Goal: Browse casually: Explore the website without a specific task or goal

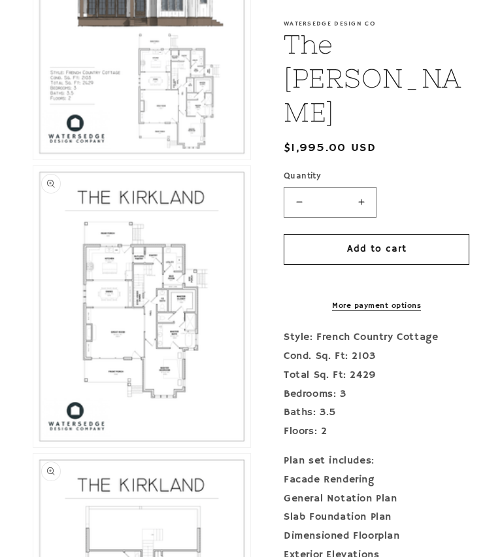
scroll to position [722, 0]
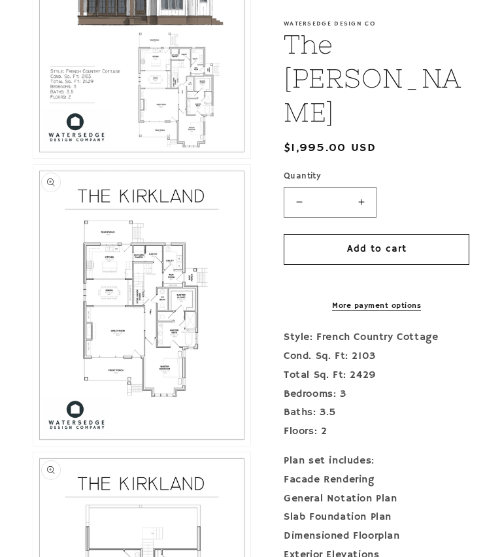
click at [33, 446] on button "Open media 3 in modal" at bounding box center [33, 446] width 0 height 0
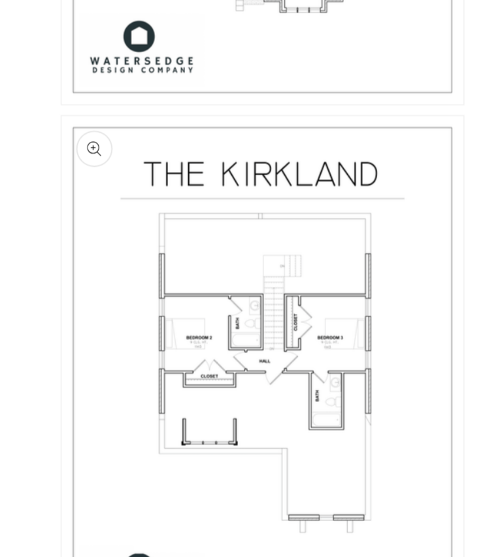
scroll to position [1110, 9]
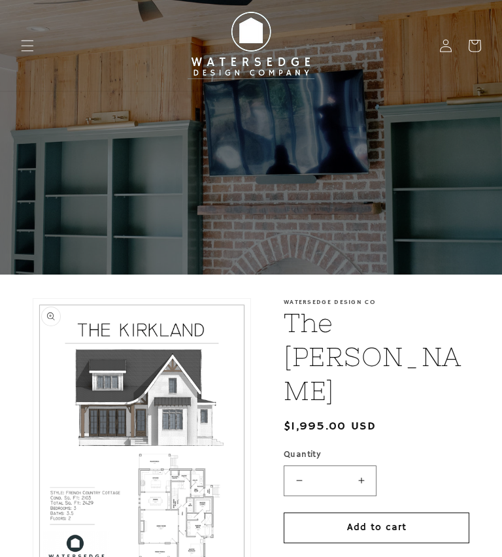
click at [34, 49] on icon "Menu" at bounding box center [27, 45] width 13 height 13
click at [30, 49] on icon "Menu" at bounding box center [27, 46] width 14 height 14
click at [30, 46] on icon "Menu" at bounding box center [27, 45] width 13 height 13
click at [31, 37] on span "Menu" at bounding box center [27, 45] width 29 height 29
click at [26, 55] on span "Menu" at bounding box center [27, 45] width 29 height 29
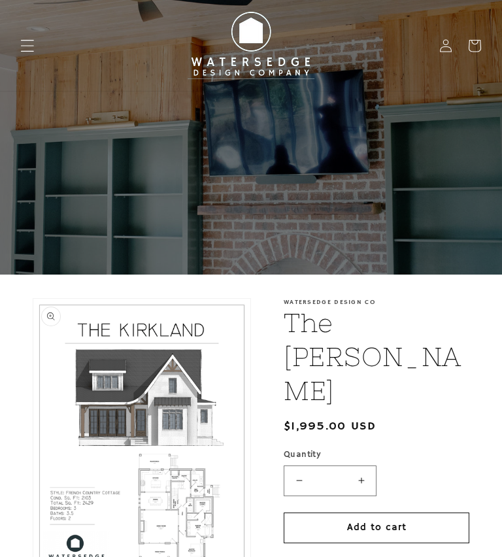
click at [24, 43] on icon "Menu" at bounding box center [27, 46] width 14 height 14
click at [23, 40] on icon "Menu" at bounding box center [27, 46] width 14 height 14
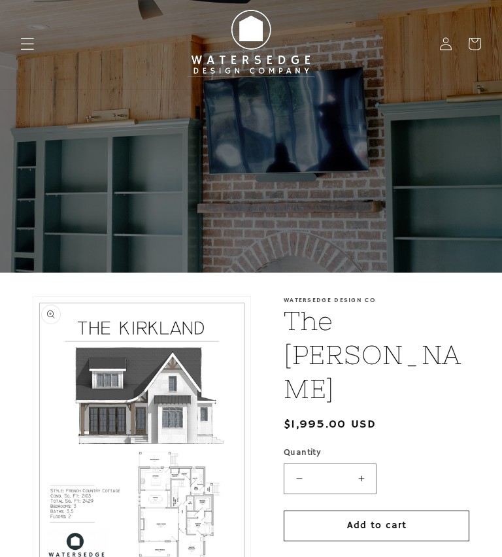
click at [254, 60] on img at bounding box center [251, 43] width 144 height 81
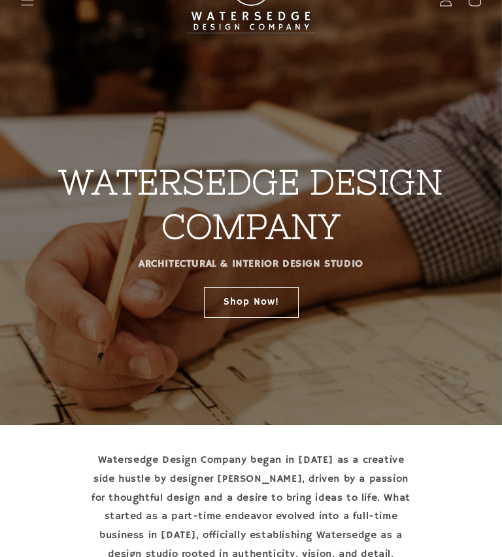
scroll to position [-35, 0]
